Goal: Communication & Community: Answer question/provide support

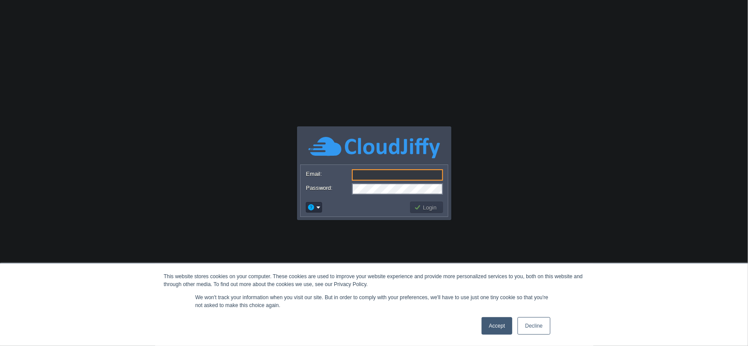
type input "[DOMAIN_NAME][EMAIL_ADDRESS][DOMAIN_NAME]"
click at [427, 206] on button "Login" at bounding box center [426, 208] width 25 height 8
click at [427, 209] on button "Login" at bounding box center [426, 208] width 25 height 8
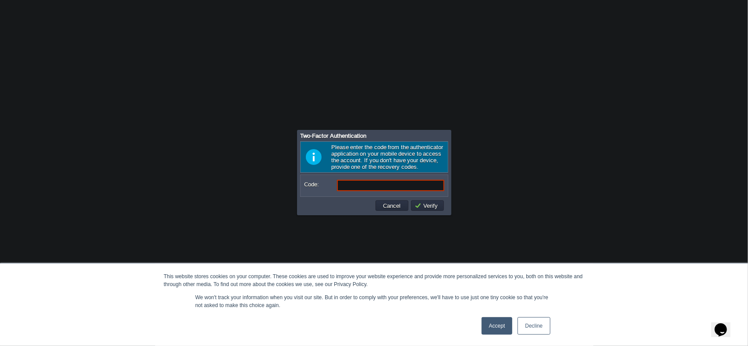
click at [495, 328] on link "Accept" at bounding box center [496, 326] width 31 height 18
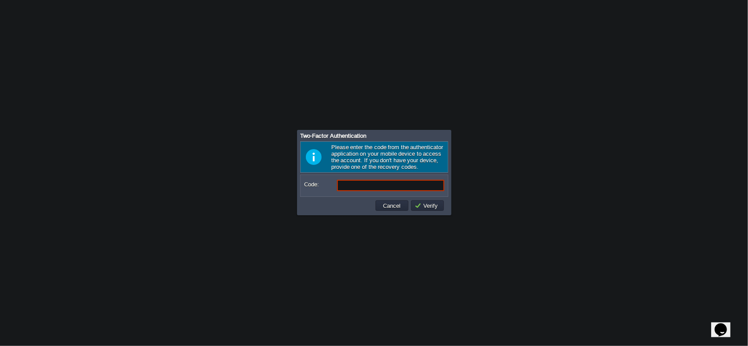
click at [394, 186] on input "Code:" at bounding box center [390, 185] width 107 height 11
type input "275553"
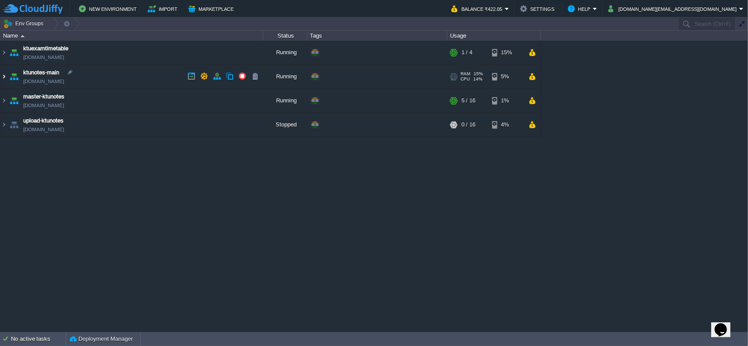
click at [7, 74] on img at bounding box center [3, 77] width 7 height 24
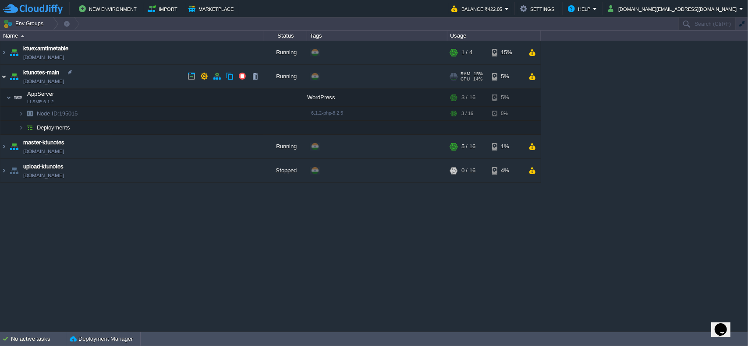
click at [5, 76] on img at bounding box center [3, 77] width 7 height 24
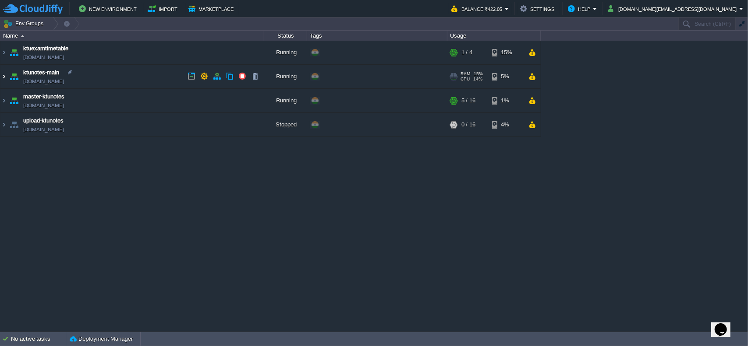
click at [6, 79] on img at bounding box center [3, 77] width 7 height 24
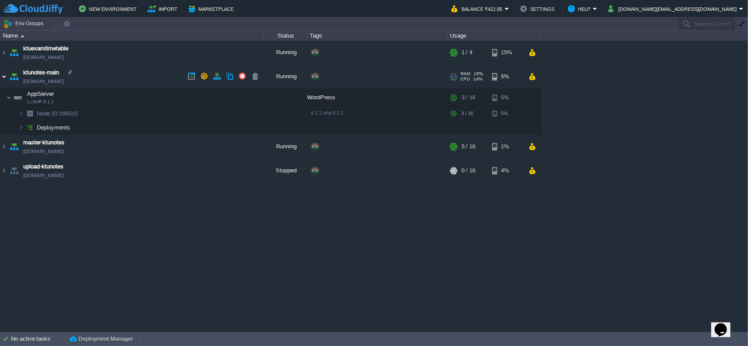
click at [7, 73] on img at bounding box center [3, 77] width 7 height 24
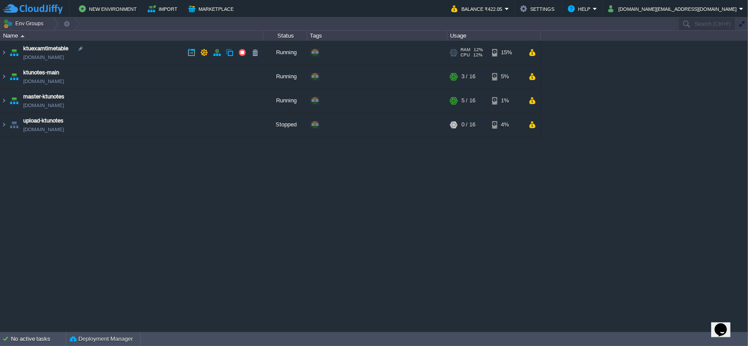
click at [64, 56] on link "[DOMAIN_NAME]" at bounding box center [43, 57] width 41 height 9
click at [530, 125] on button "button" at bounding box center [531, 125] width 7 height 8
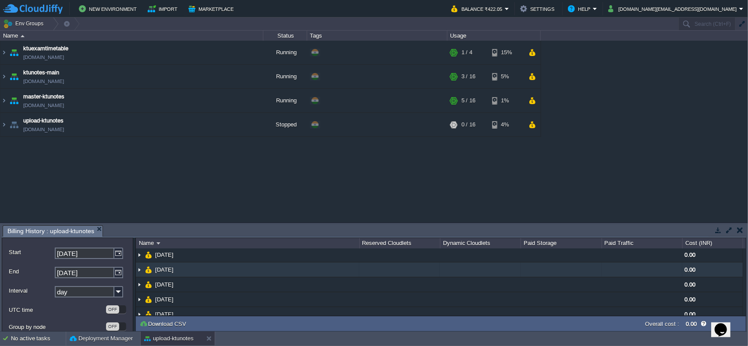
scroll to position [51, 0]
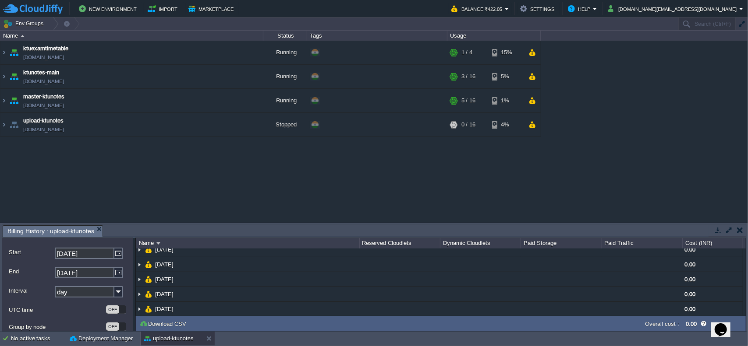
click at [741, 229] on button "button" at bounding box center [740, 230] width 6 height 8
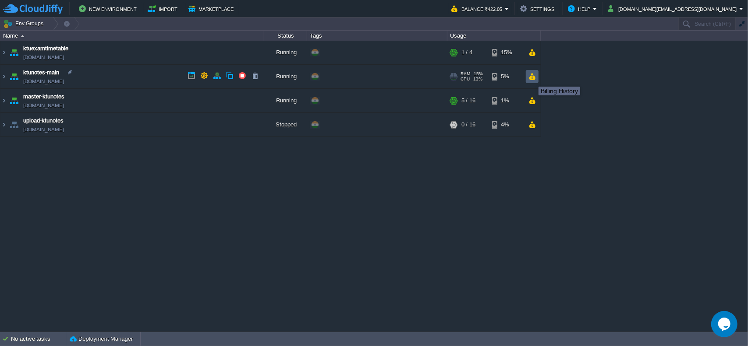
click at [532, 79] on button "button" at bounding box center [531, 77] width 7 height 8
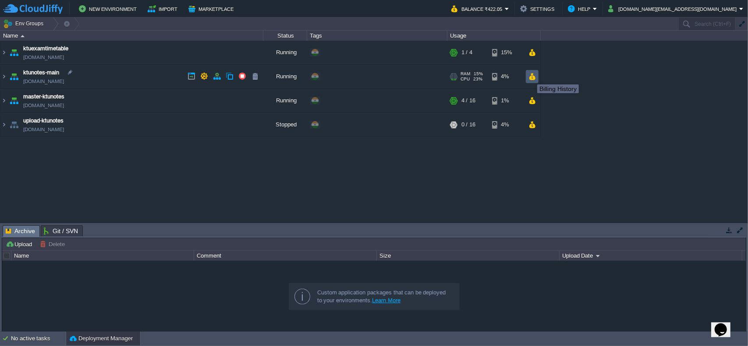
click at [530, 77] on button "button" at bounding box center [531, 77] width 7 height 8
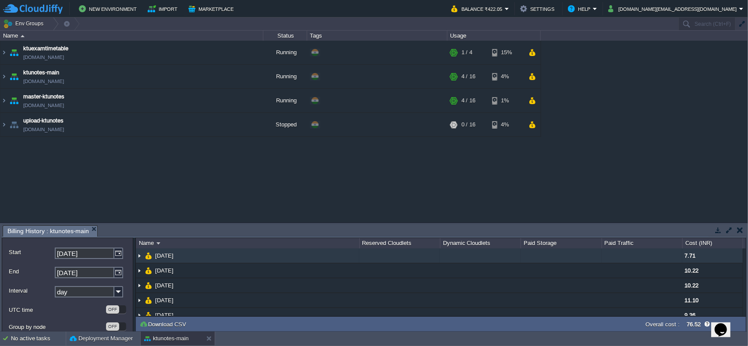
drag, startPoint x: 140, startPoint y: 255, endPoint x: 233, endPoint y: 225, distance: 97.6
click at [140, 255] on img at bounding box center [139, 256] width 7 height 14
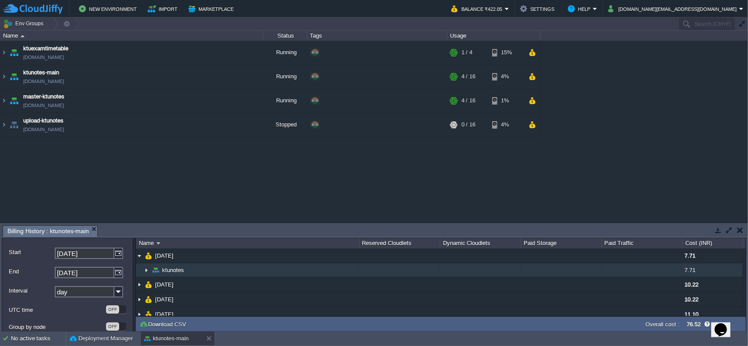
click at [148, 270] on img at bounding box center [146, 271] width 7 height 14
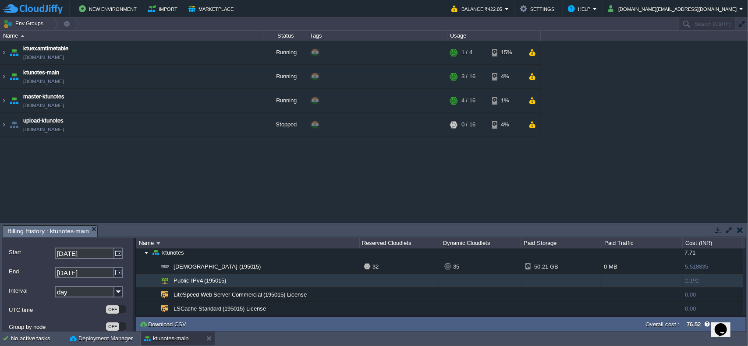
scroll to position [44, 0]
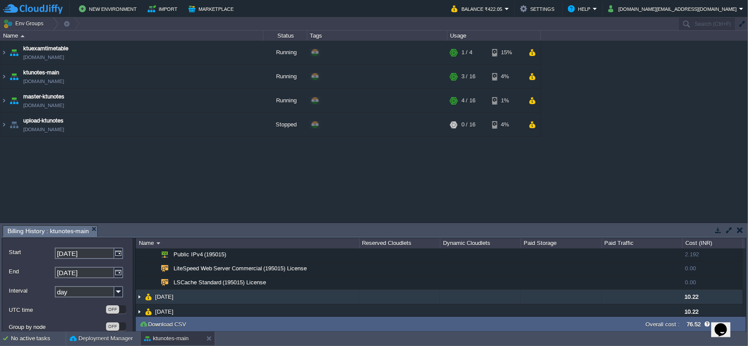
click at [139, 295] on img at bounding box center [139, 297] width 7 height 14
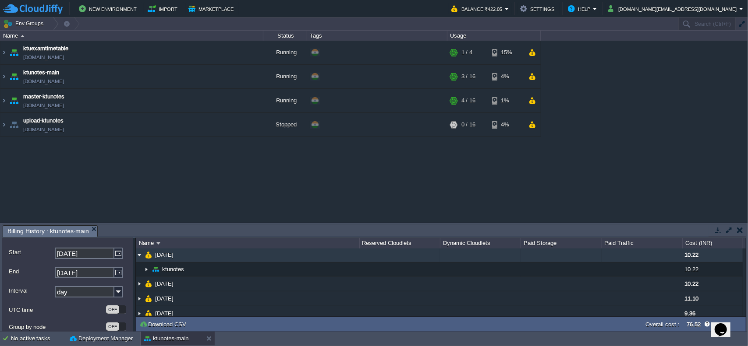
scroll to position [88, 0]
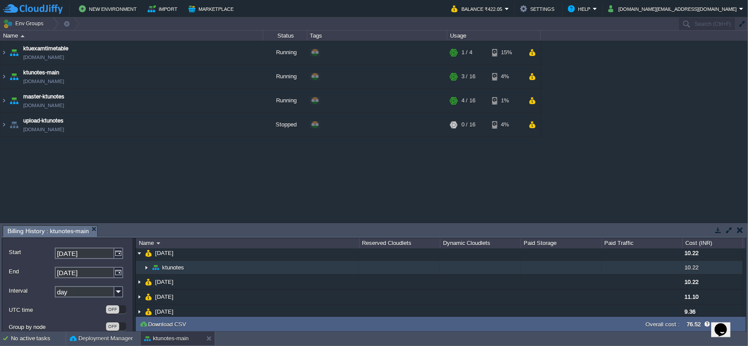
click at [145, 267] on img at bounding box center [146, 268] width 7 height 14
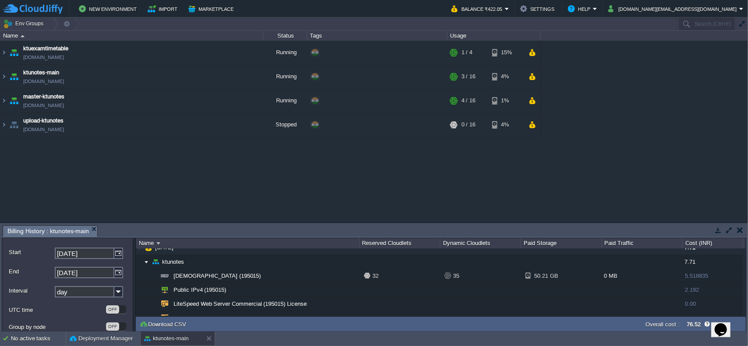
scroll to position [0, 0]
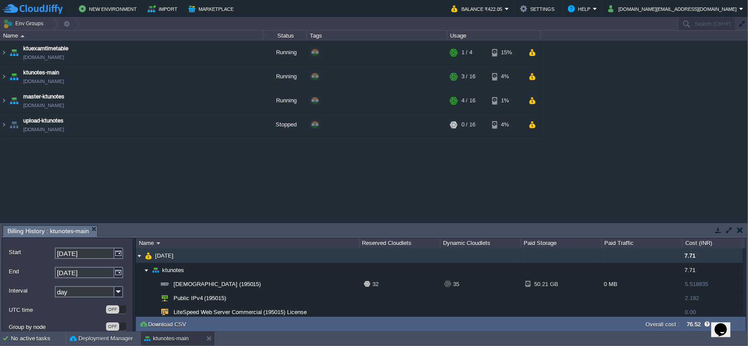
click at [141, 255] on img at bounding box center [139, 256] width 7 height 14
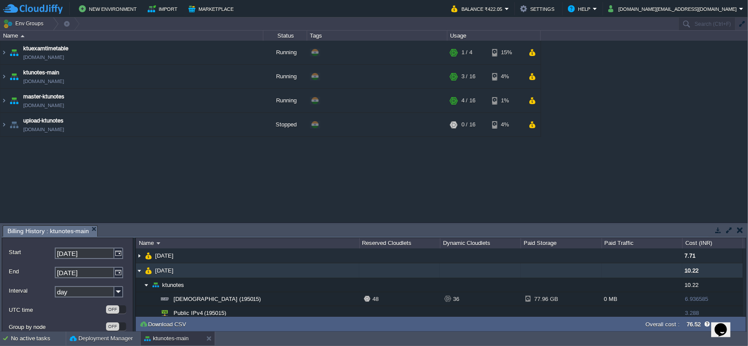
click at [142, 272] on img at bounding box center [139, 271] width 7 height 14
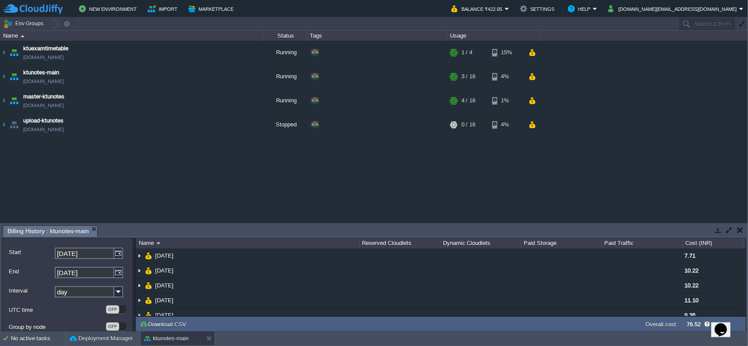
click at [726, 323] on icon "Chat widget" at bounding box center [720, 329] width 12 height 13
type input "919605885554"
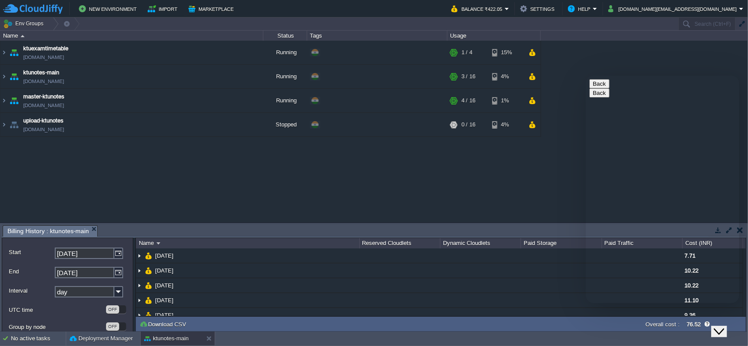
drag, startPoint x: 735, startPoint y: 319, endPoint x: 730, endPoint y: 321, distance: 4.6
click at [727, 323] on div "Opens Chat This icon Opens the chat window." at bounding box center [720, 330] width 14 height 14
type textarea "hi"
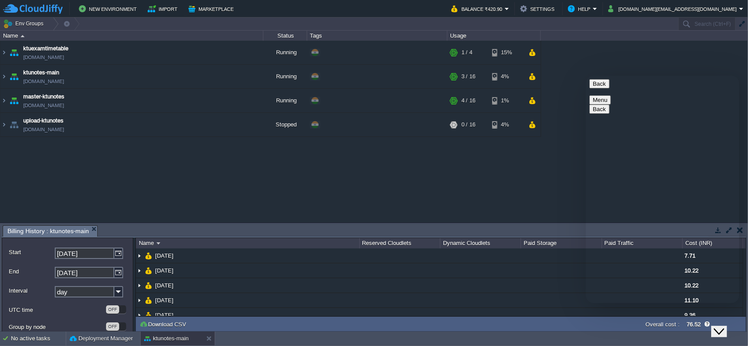
click at [722, 326] on icon "Close Chat This icon closes the chat window." at bounding box center [718, 331] width 11 height 11
click at [723, 322] on button "Opens Chat This icon Opens the chat window." at bounding box center [719, 329] width 19 height 15
type textarea "hello anyone there"
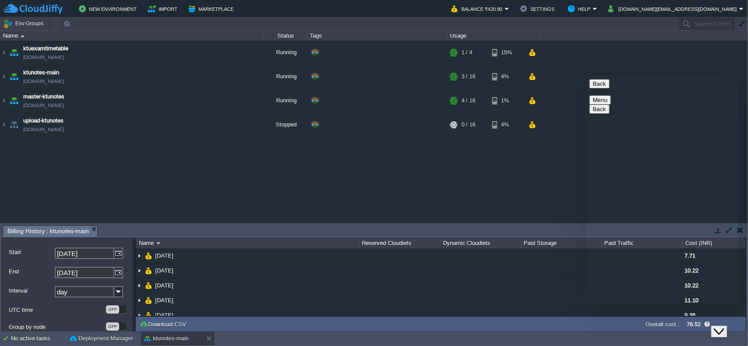
scroll to position [9, 0]
click at [602, 86] on button "Back" at bounding box center [599, 83] width 20 height 9
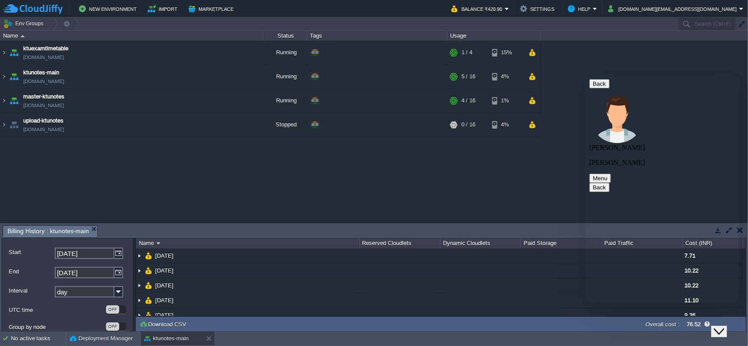
type textarea "i am not able to create application password in wordpress"
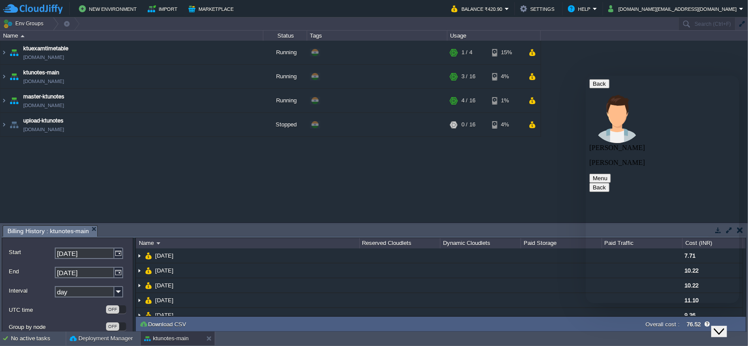
paste textarea "i"
type textarea "its stuck at this"
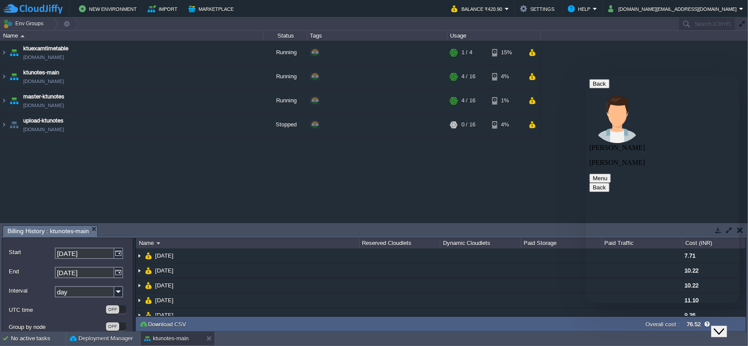
drag, startPoint x: 723, startPoint y: 317, endPoint x: 721, endPoint y: 311, distance: 6.5
click at [723, 326] on button "Close Chat This icon closes the chat window." at bounding box center [718, 331] width 16 height 11
click at [713, 337] on img "Chat widget" at bounding box center [713, 337] width 0 height 0
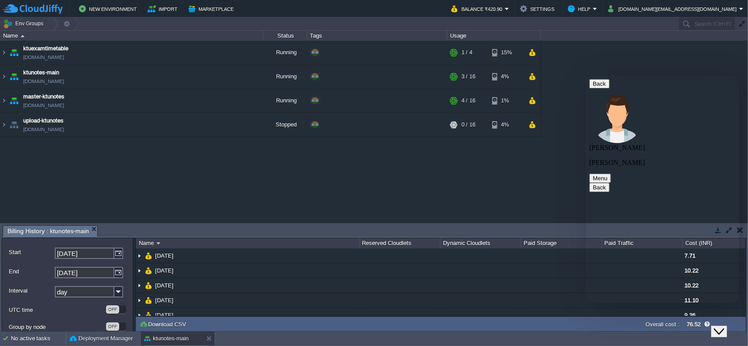
type textarea "are you there"
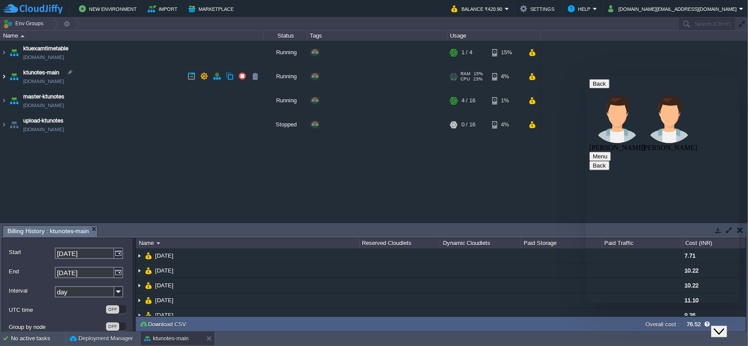
click at [6, 75] on img at bounding box center [3, 77] width 7 height 24
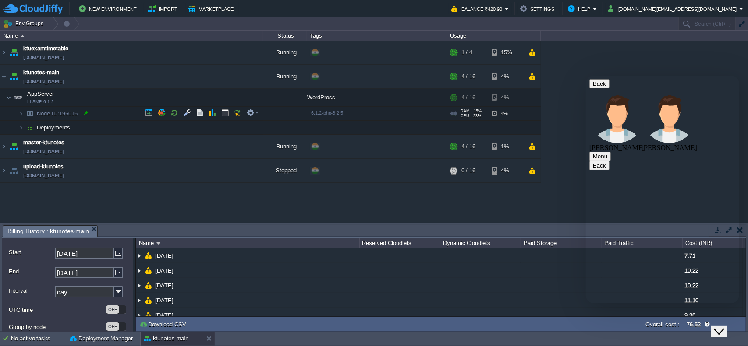
scroll to position [706, 0]
type textarea "195015"
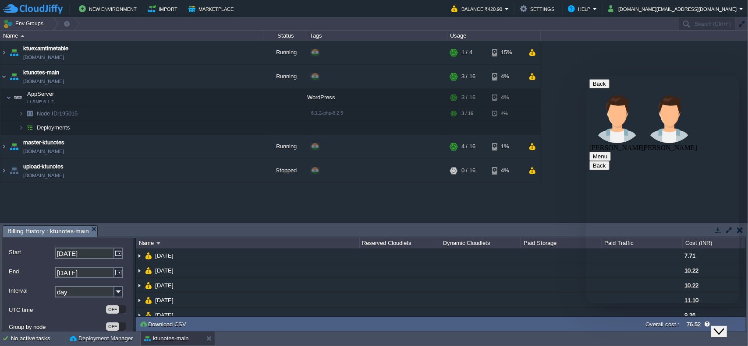
type textarea "ok"
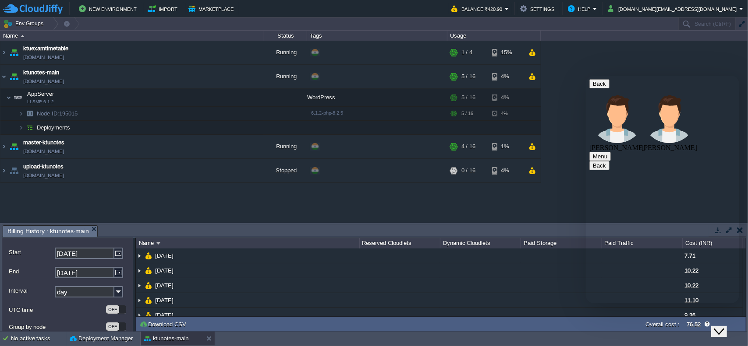
type textarea "i haven't restarted the node from my end"
drag, startPoint x: 621, startPoint y: 232, endPoint x: 694, endPoint y: 233, distance: 72.7
copy span "resources are in the limit"
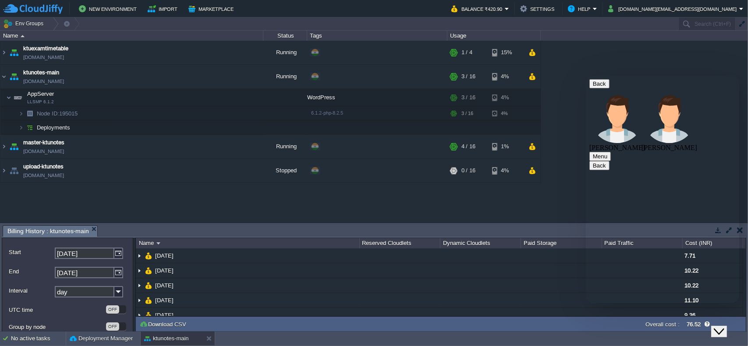
paste textarea "resources are in the limit"
type textarea "resources are in the limit means?"
type textarea "so each time any change in the user i need to restart node?"
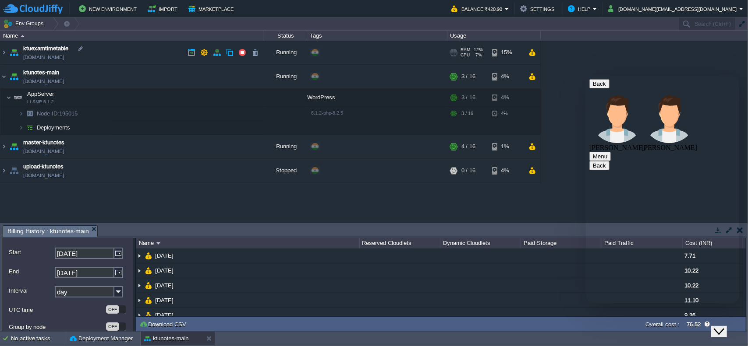
scroll to position [1219, 0]
type textarea "no"
type textarea "r"
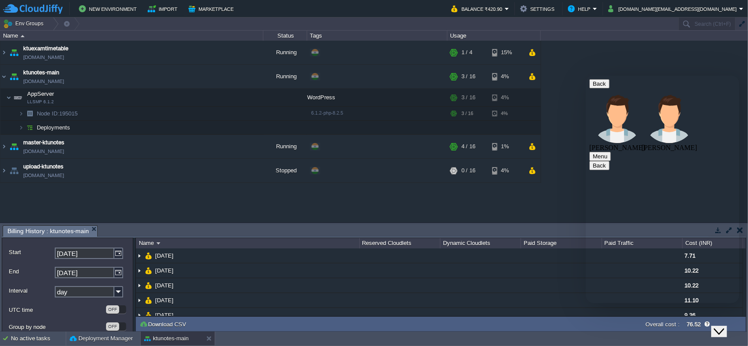
type textarea "everything except this is working"
type textarea "ok"
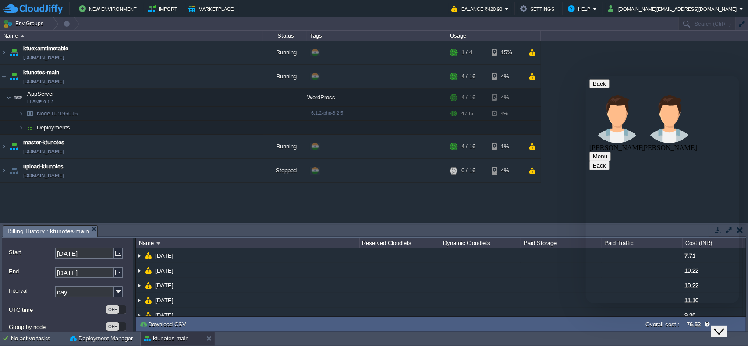
click at [726, 326] on button "Close Chat This icon closes the chat window." at bounding box center [718, 331] width 16 height 11
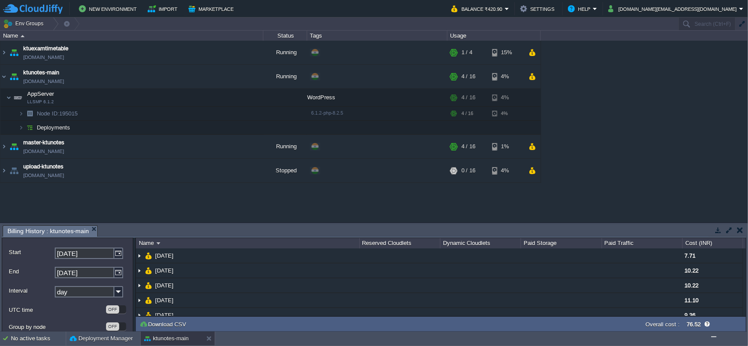
click at [713, 337] on img "Chat widget" at bounding box center [713, 337] width 0 height 0
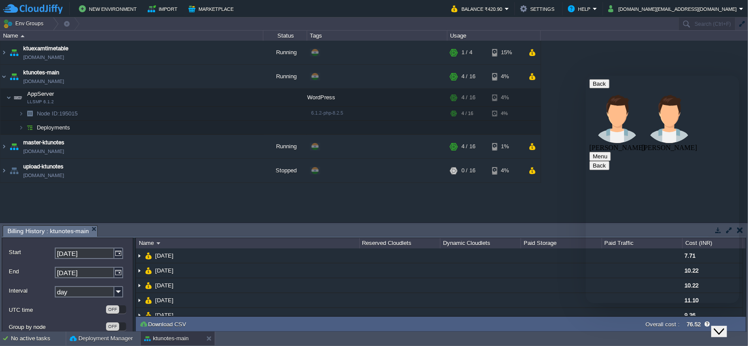
type textarea "still same issue"
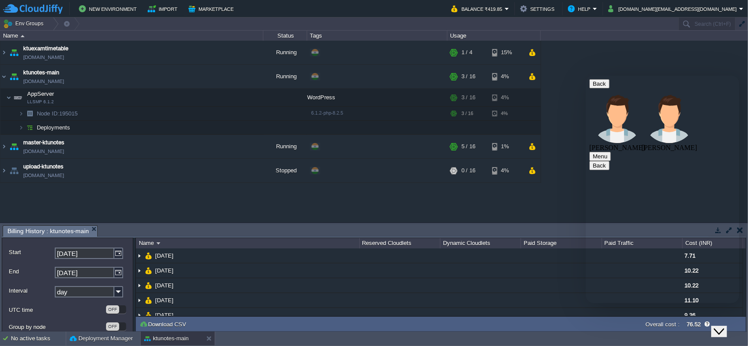
scroll to position [0, 0]
type textarea "yes i haven't rebooted the instance from starting"
type textarea "s"
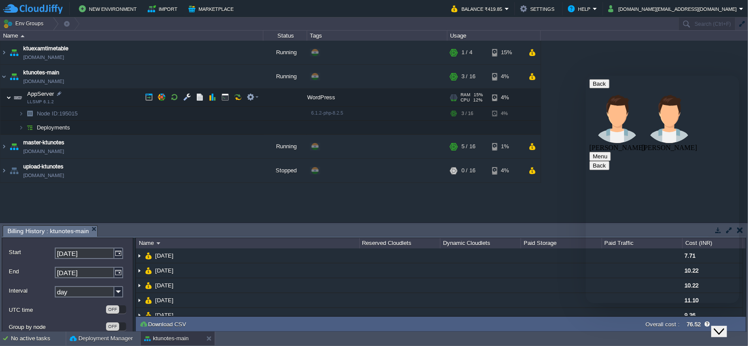
click at [11, 99] on img at bounding box center [8, 98] width 5 height 18
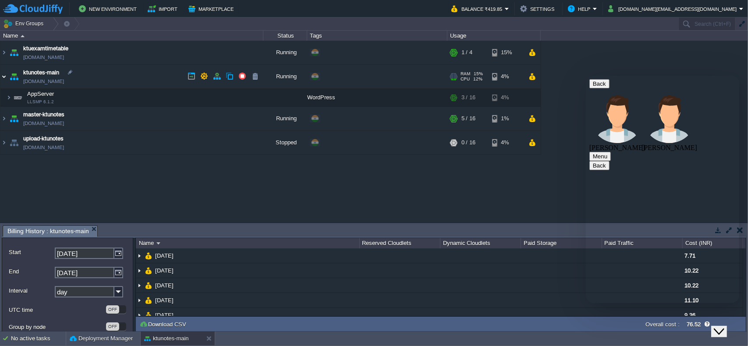
click at [4, 78] on img at bounding box center [3, 77] width 7 height 24
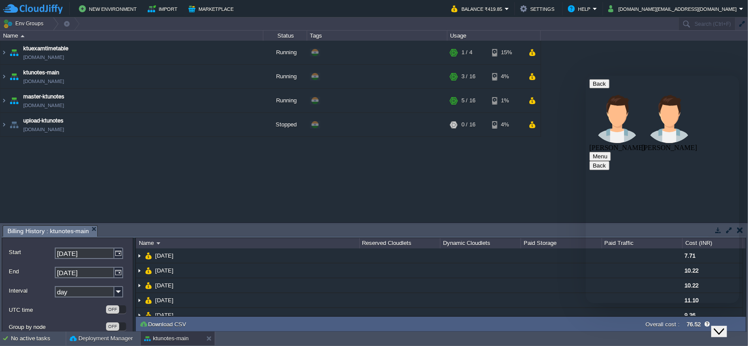
type textarea "will there be any issue if i reboot the node thats what i am affraid"
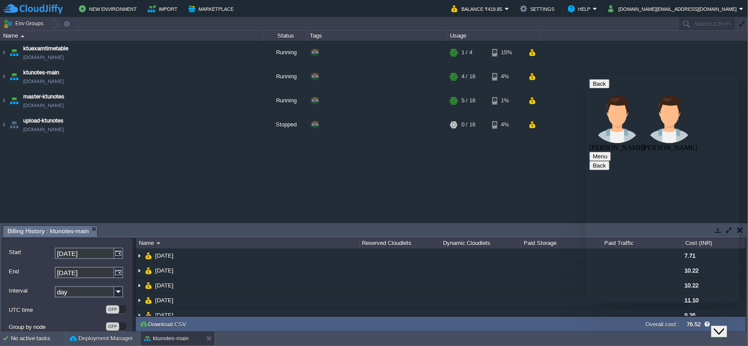
type textarea "it was working few days ago"
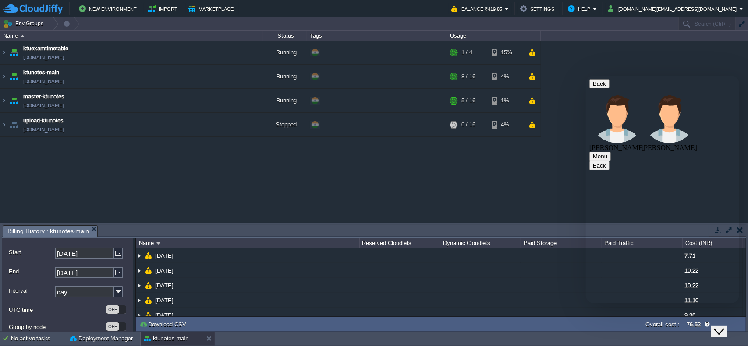
paste textarea "[URL][DOMAIN_NAME]"
type textarea "also i have same theme and plugins used at my test server [URL][DOMAIN_NAME]"
type textarea "this is working without issues"
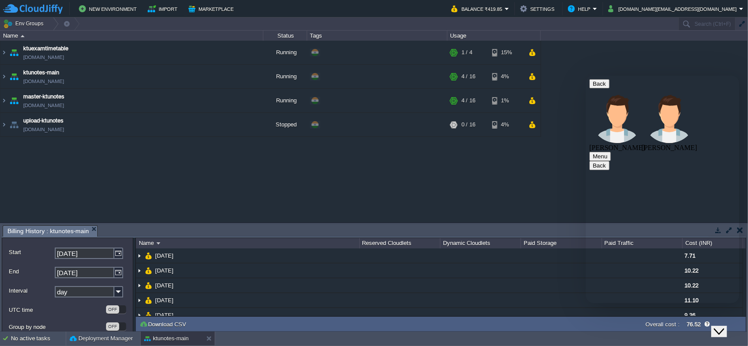
click at [726, 326] on button "Close Chat This icon closes the chat window." at bounding box center [718, 331] width 16 height 11
